Goal: Check status: Check status

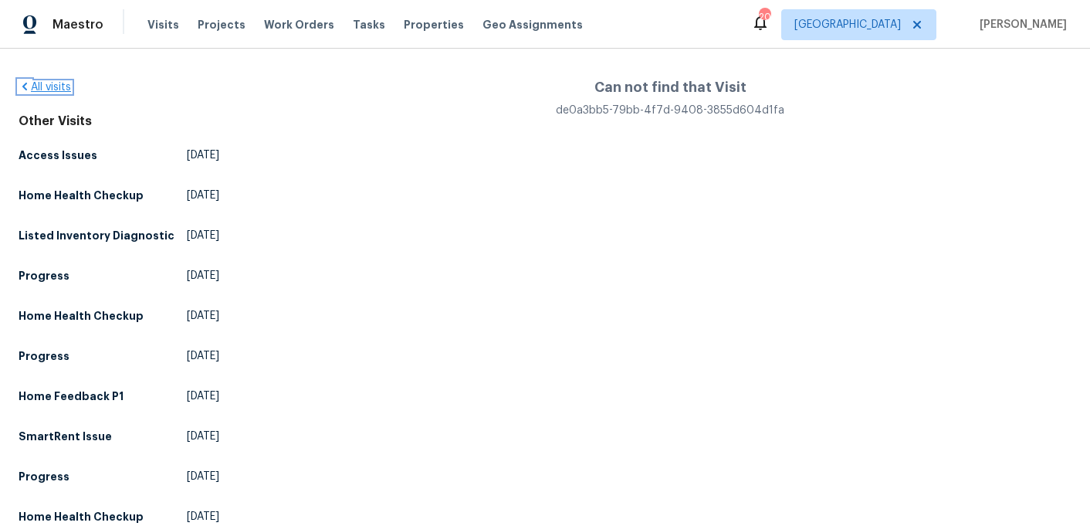
click at [49, 86] on link "All visits" at bounding box center [45, 87] width 52 height 11
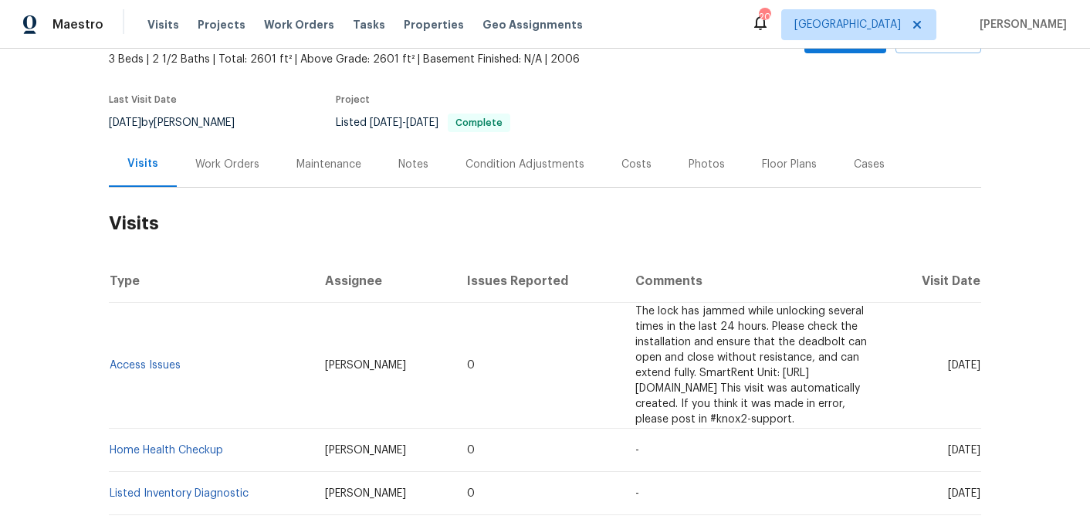
scroll to position [95, 0]
